Goal: Find specific page/section

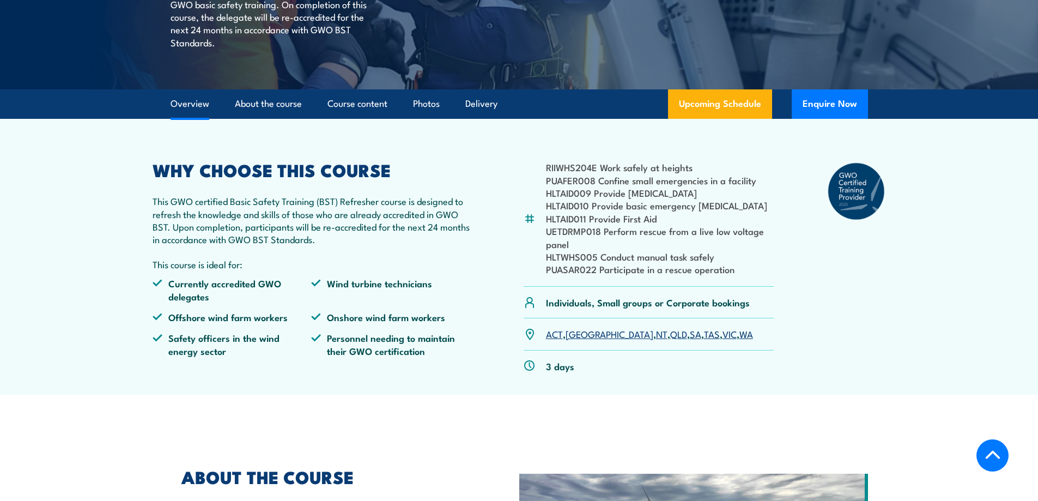
scroll to position [276, 0]
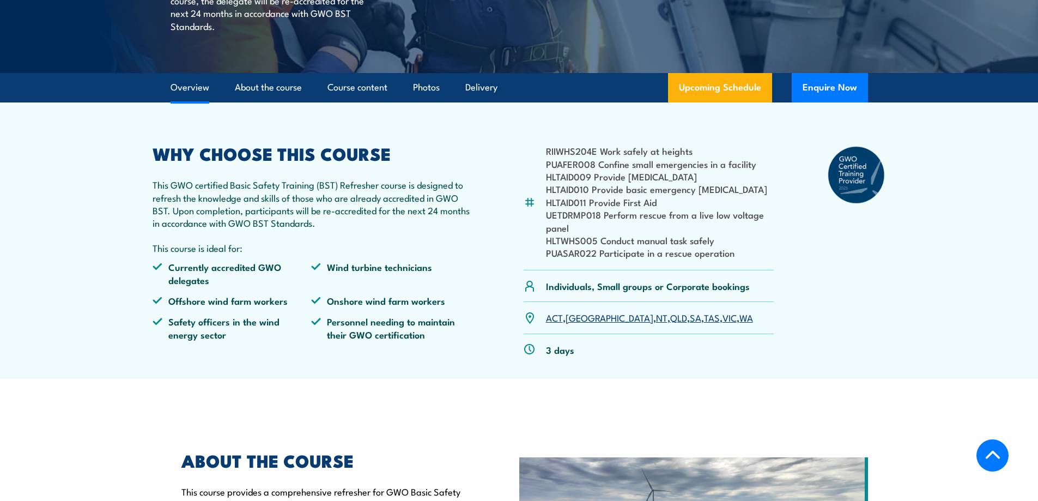
click at [722, 324] on link "VIC" at bounding box center [729, 317] width 14 height 13
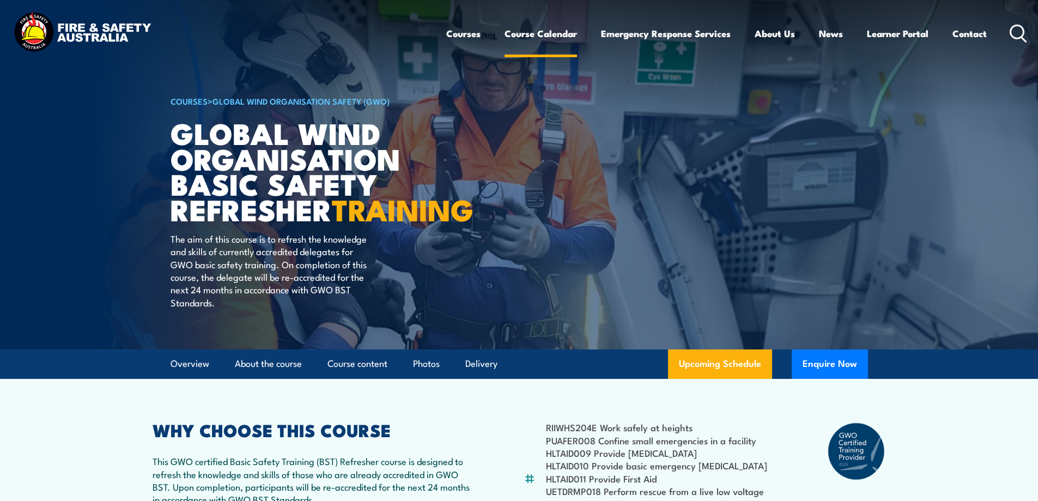
click at [529, 37] on link "Course Calendar" at bounding box center [541, 33] width 72 height 29
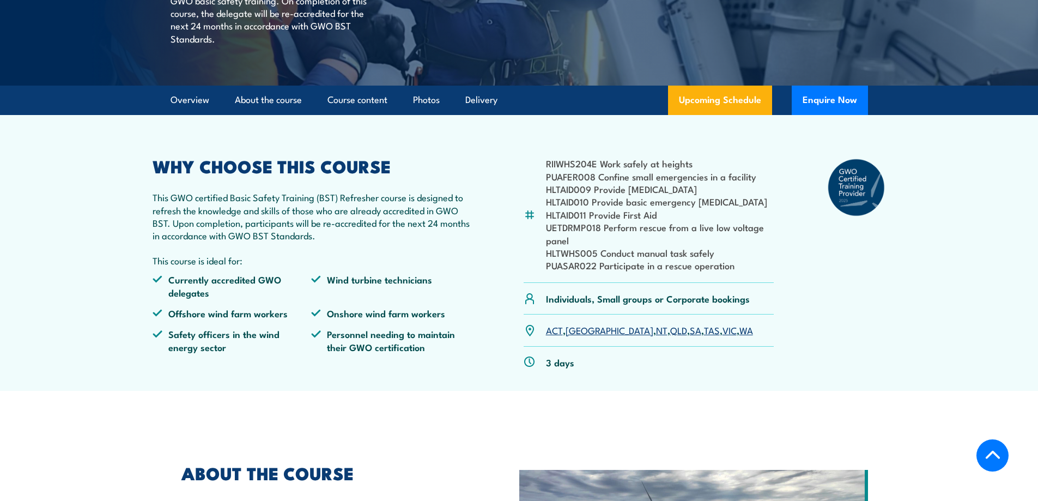
scroll to position [315, 0]
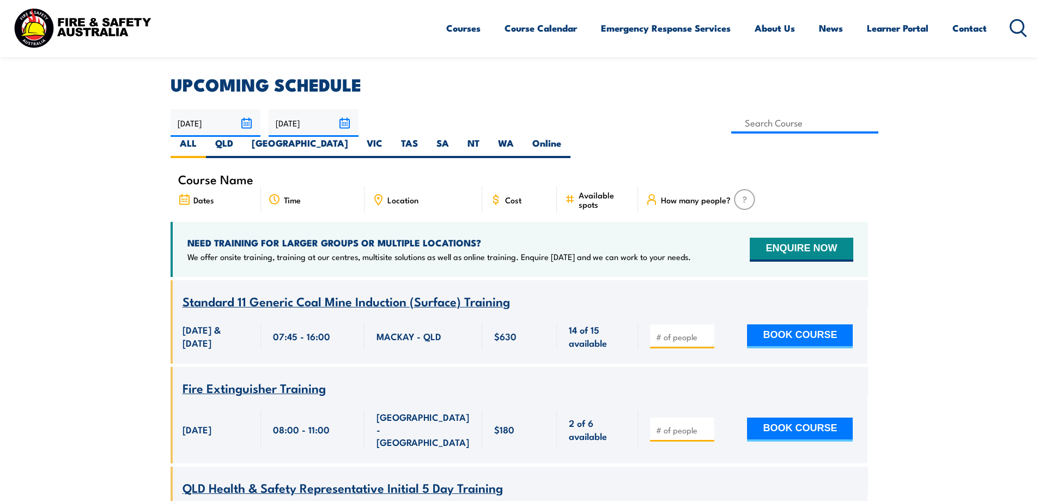
scroll to position [283, 0]
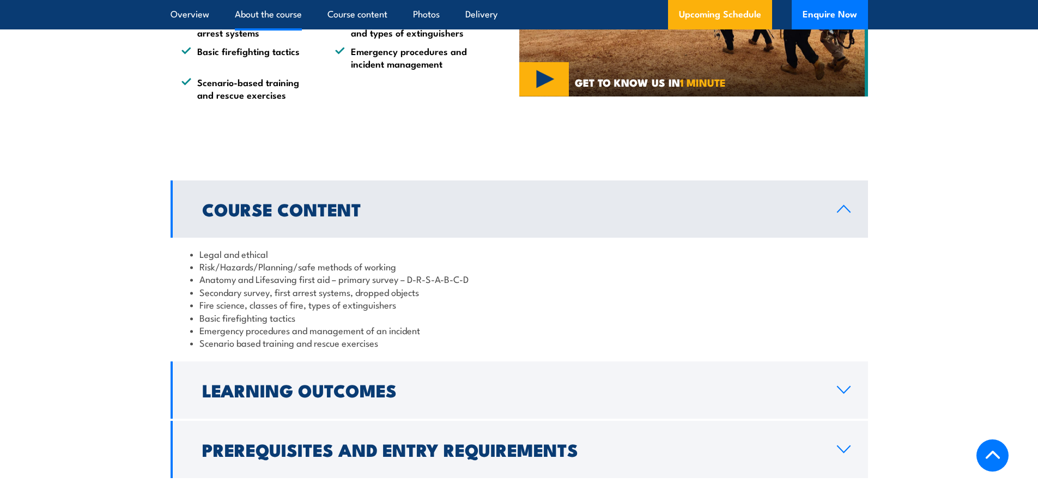
scroll to position [824, 0]
